Goal: Transaction & Acquisition: Book appointment/travel/reservation

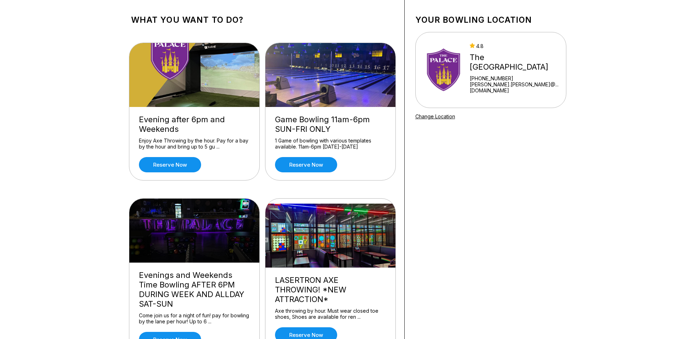
scroll to position [107, 0]
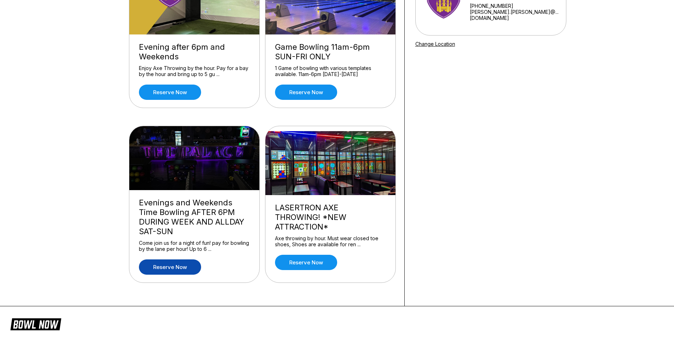
click at [187, 261] on link "Reserve now" at bounding box center [170, 266] width 62 height 15
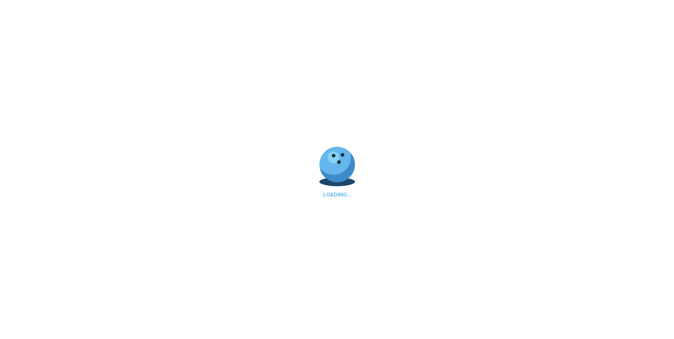
scroll to position [0, 0]
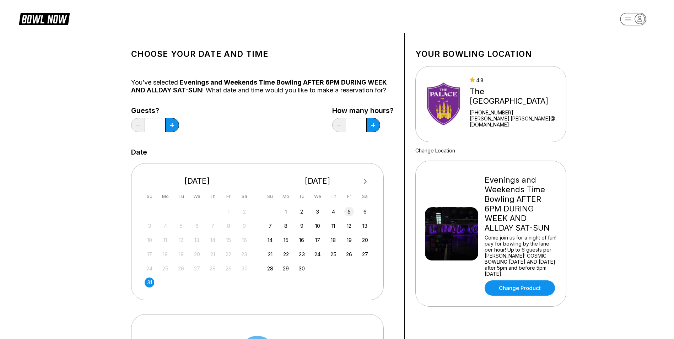
click at [347, 208] on div "5" at bounding box center [349, 212] width 10 height 10
click at [173, 125] on icon at bounding box center [172, 125] width 4 height 4
type input "*"
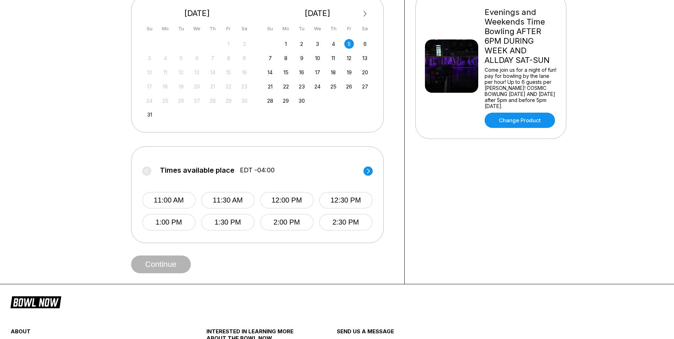
scroll to position [178, 0]
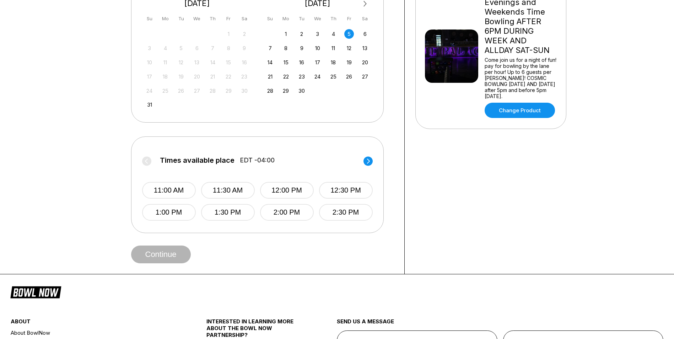
click at [366, 162] on circle at bounding box center [368, 160] width 9 height 9
click at [173, 186] on button "7:00 PM" at bounding box center [169, 190] width 54 height 17
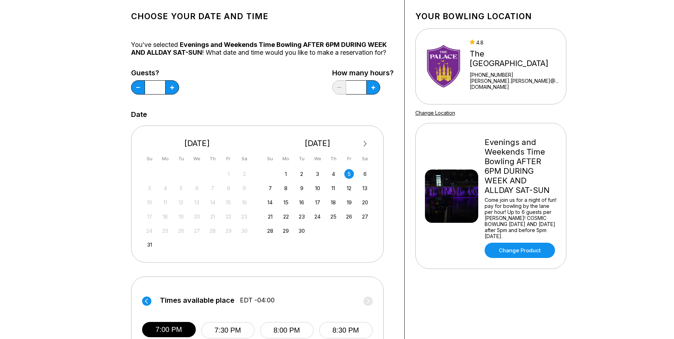
scroll to position [0, 0]
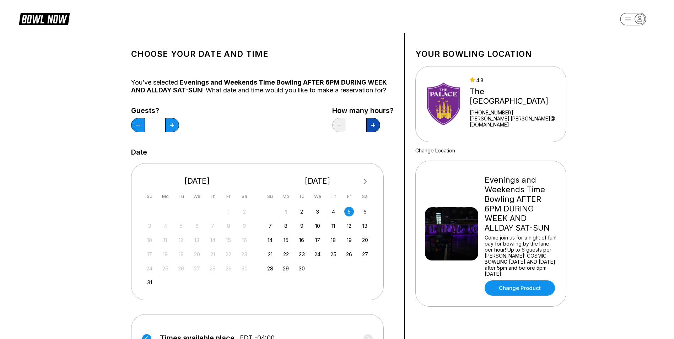
click at [373, 131] on button at bounding box center [373, 125] width 14 height 14
click at [371, 124] on icon at bounding box center [373, 125] width 4 height 4
type input "*"
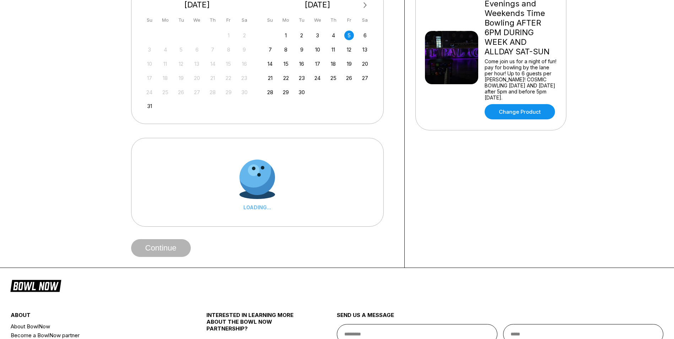
scroll to position [178, 0]
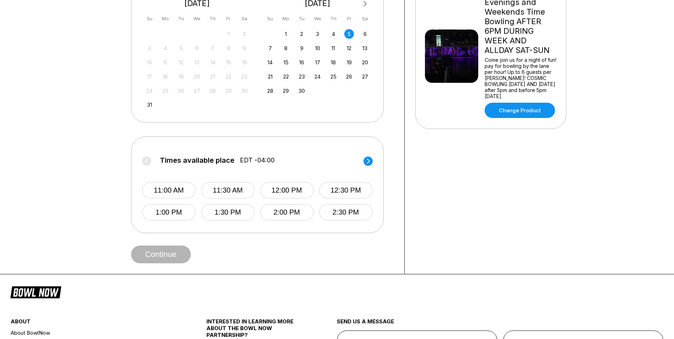
click at [369, 162] on circle at bounding box center [368, 160] width 9 height 9
click at [174, 186] on button "7:00 PM" at bounding box center [169, 190] width 54 height 17
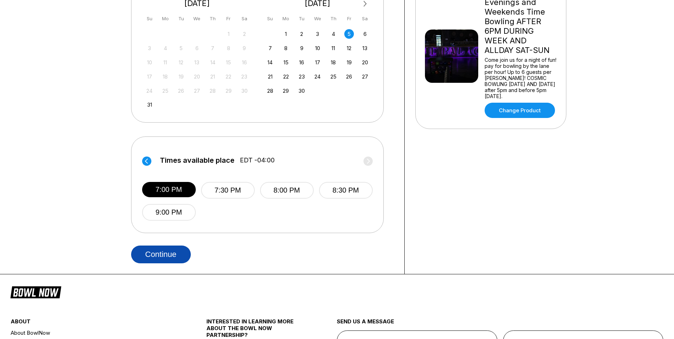
click at [180, 257] on button "Continue" at bounding box center [161, 255] width 60 height 18
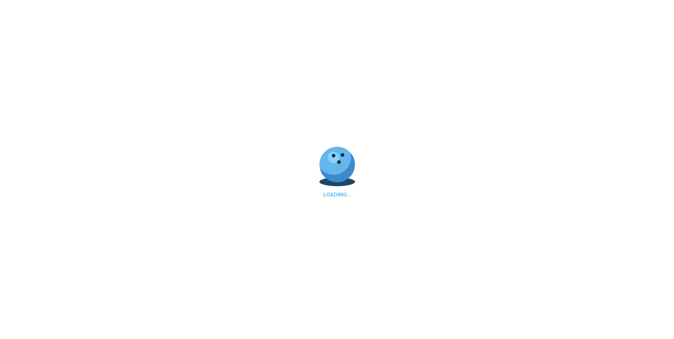
select select "**"
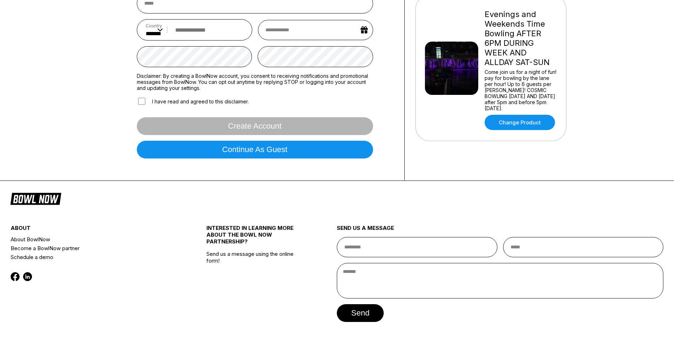
scroll to position [189, 0]
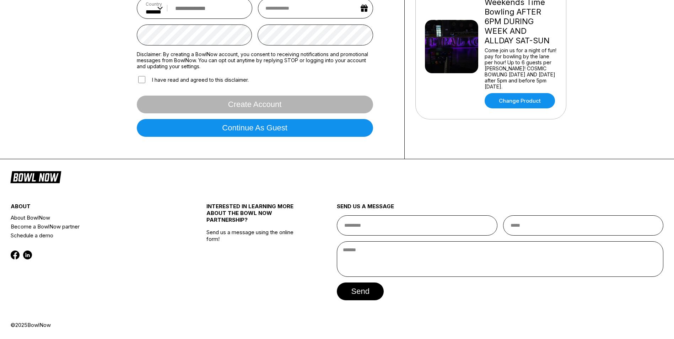
click at [223, 141] on form "Country ** * *** ** * *** ** * *** ** * ** ** * * ** * * ** * *** ** * *** ** *…" at bounding box center [255, 41] width 236 height 203
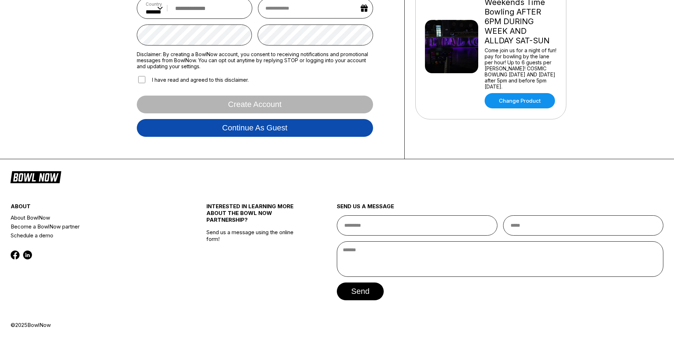
click at [228, 134] on button "Continue as guest" at bounding box center [255, 128] width 236 height 18
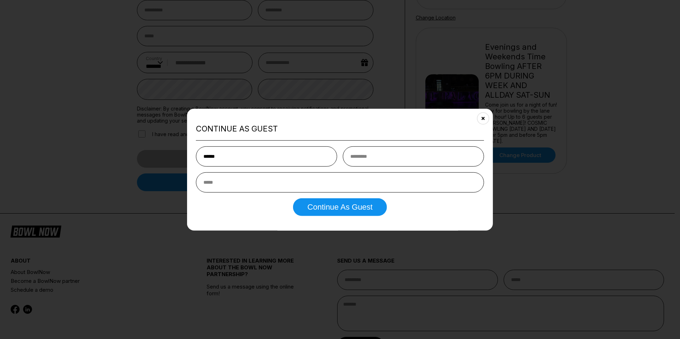
type input "*****"
type input "*******"
type input "**********"
click at [358, 213] on button "Continue as Guest" at bounding box center [339, 207] width 93 height 18
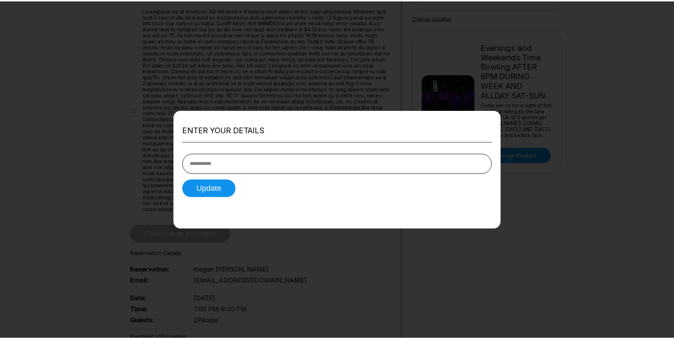
scroll to position [0, 0]
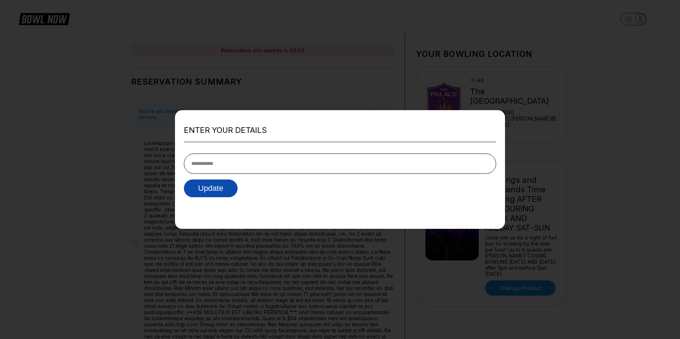
click at [218, 184] on button "Update" at bounding box center [211, 188] width 54 height 18
click at [294, 164] on input "tel" at bounding box center [340, 164] width 312 height 20
type input "**********"
click at [212, 187] on button "Update" at bounding box center [211, 188] width 54 height 18
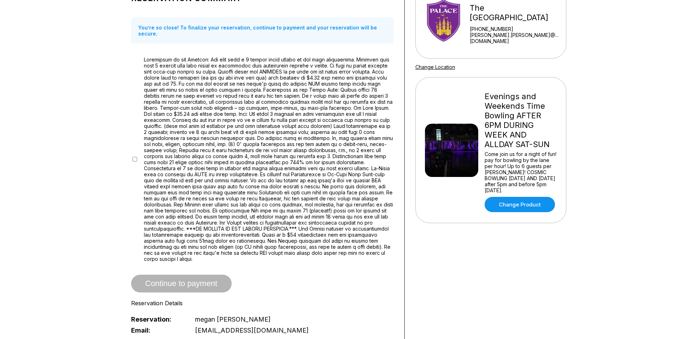
scroll to position [71, 0]
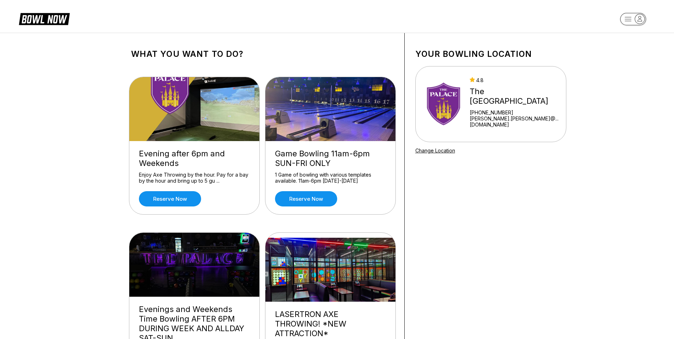
scroll to position [178, 0]
